Goal: Obtain resource: Obtain resource

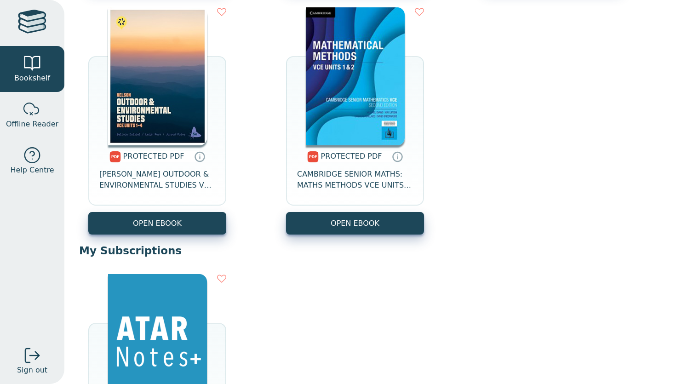
scroll to position [923, 0]
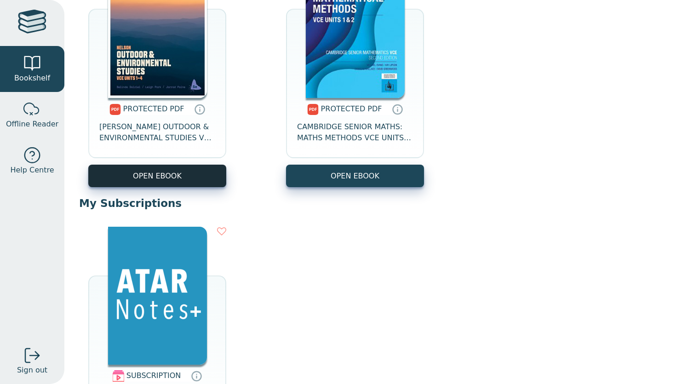
click at [183, 184] on link "OPEN EBOOK" at bounding box center [157, 176] width 138 height 23
click at [170, 180] on link "OPEN EBOOK" at bounding box center [157, 176] width 138 height 23
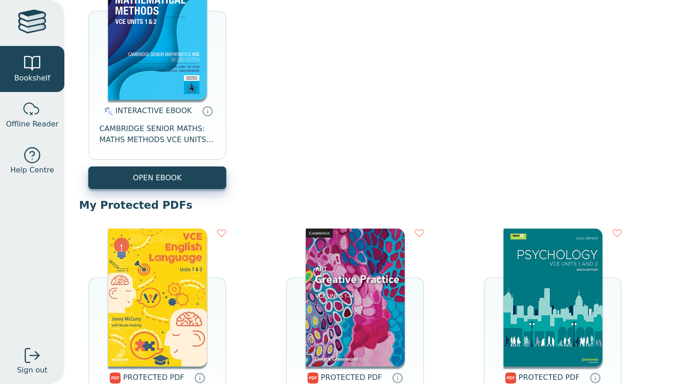
scroll to position [800, 0]
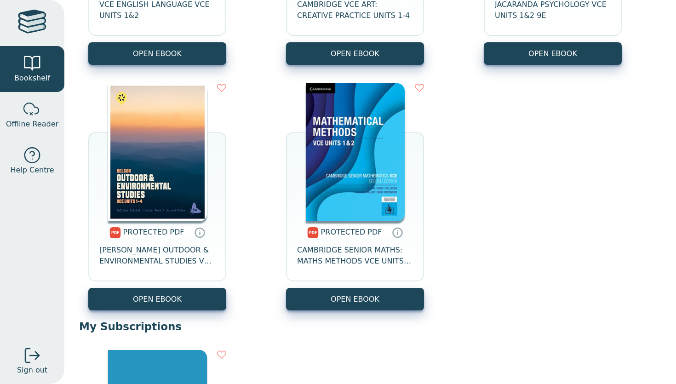
click at [165, 153] on img at bounding box center [157, 152] width 99 height 138
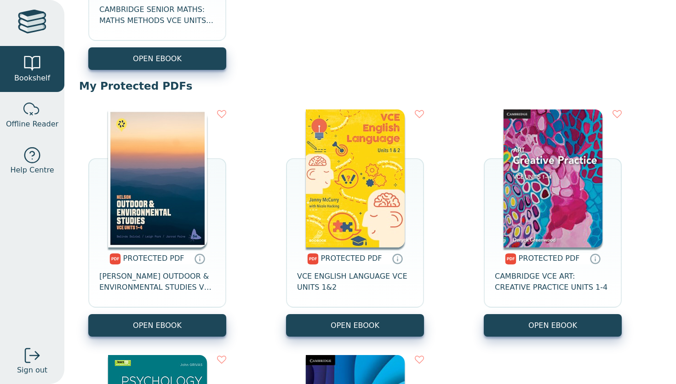
scroll to position [562, 0]
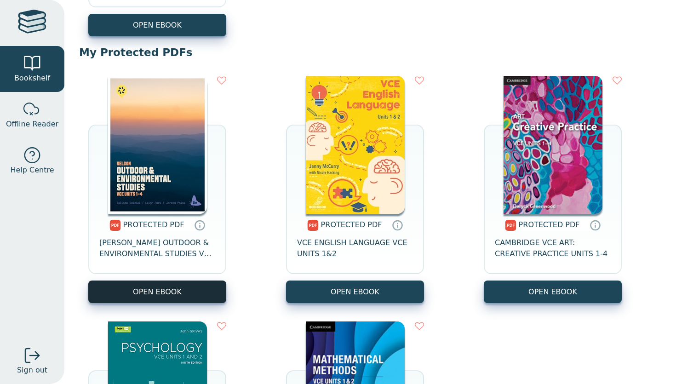
click at [156, 284] on link "OPEN EBOOK" at bounding box center [157, 291] width 138 height 23
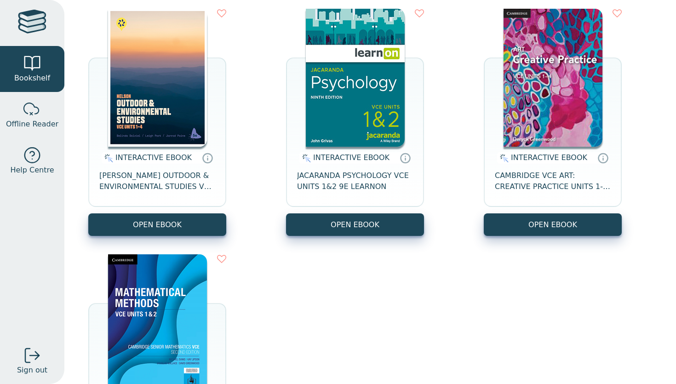
scroll to position [133, 0]
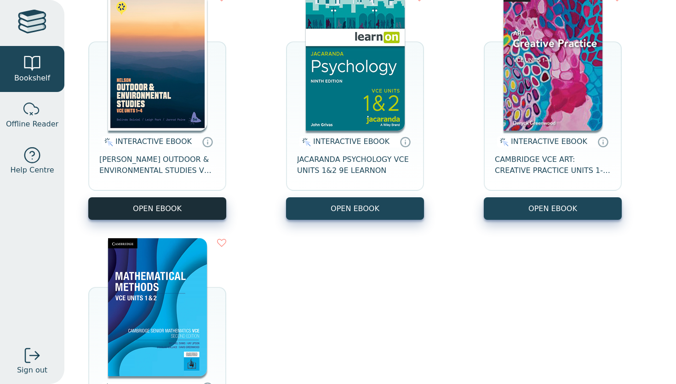
click at [148, 210] on button "OPEN EBOOK" at bounding box center [157, 208] width 138 height 23
